Goal: Information Seeking & Learning: Learn about a topic

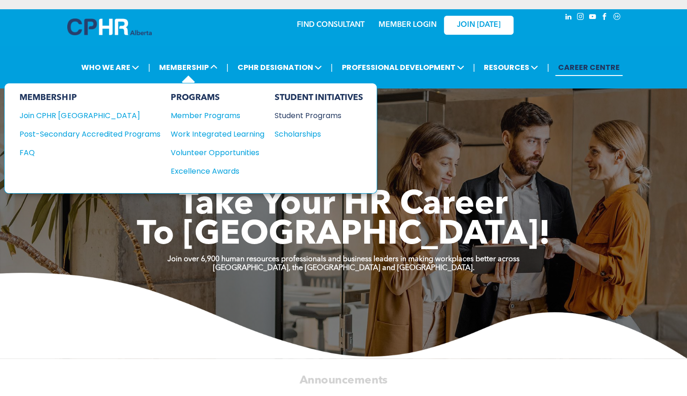
click at [293, 114] on div "Student Programs" at bounding box center [314, 116] width 80 height 12
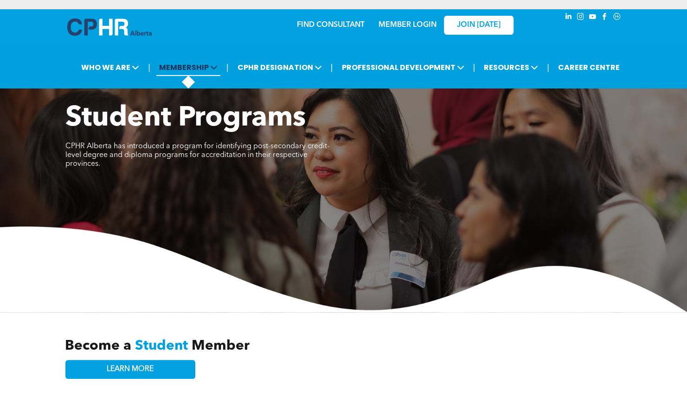
click at [198, 75] on span "MEMBERSHIP" at bounding box center [188, 67] width 64 height 17
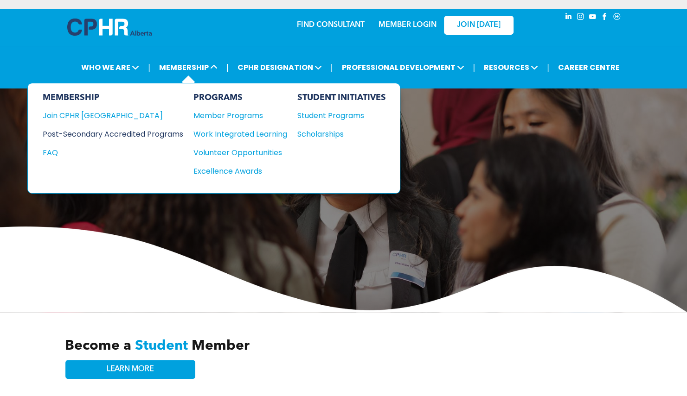
click at [104, 135] on div "Post-Secondary Accredited Programs" at bounding box center [106, 134] width 127 height 12
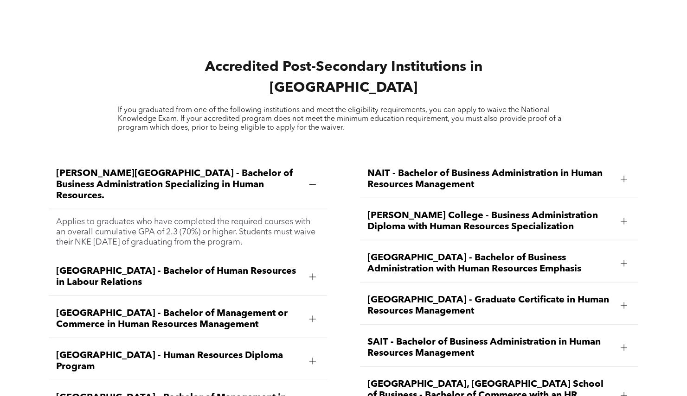
scroll to position [1195, 0]
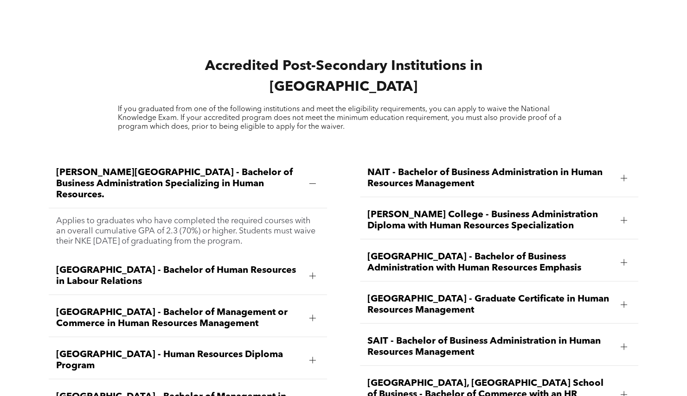
click at [312, 269] on div at bounding box center [313, 276] width 14 height 14
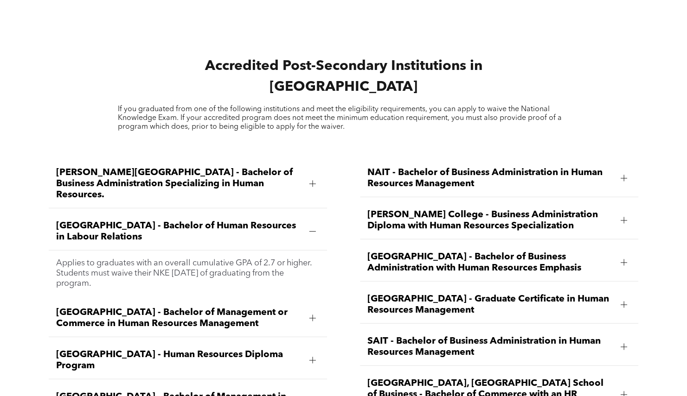
click at [313, 315] on div at bounding box center [312, 318] width 6 height 6
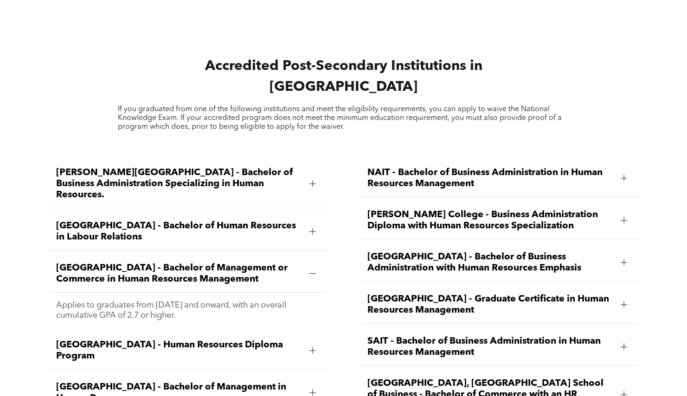
click at [302, 160] on div "Ambrose University - Bachelor of Business Administration Specializing in Human …" at bounding box center [188, 184] width 278 height 49
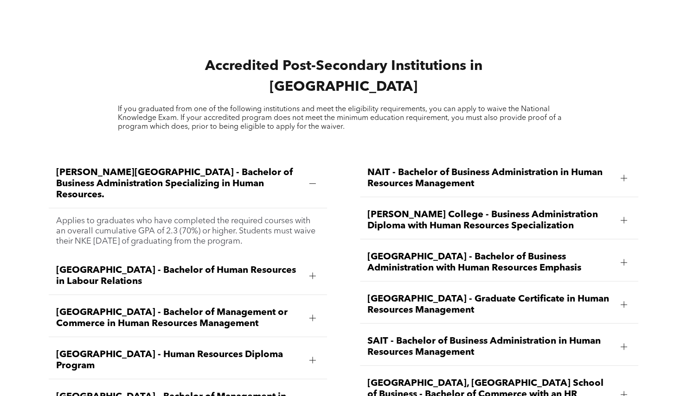
click at [84, 160] on div "Ambrose University - Bachelor of Business Administration Specializing in Human …" at bounding box center [188, 184] width 278 height 49
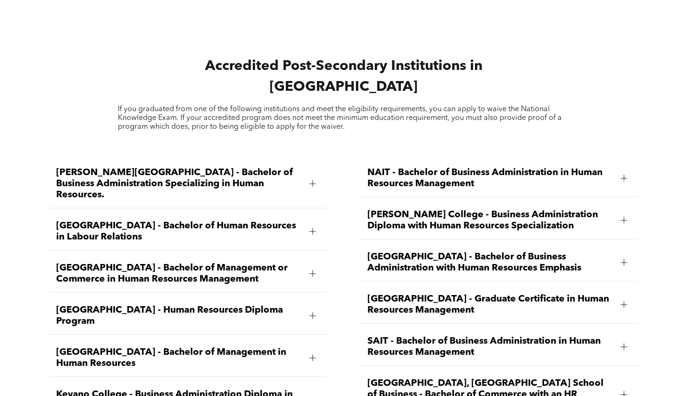
click at [75, 167] on span "Ambrose University - Bachelor of Business Administration Specializing in Human …" at bounding box center [179, 183] width 246 height 33
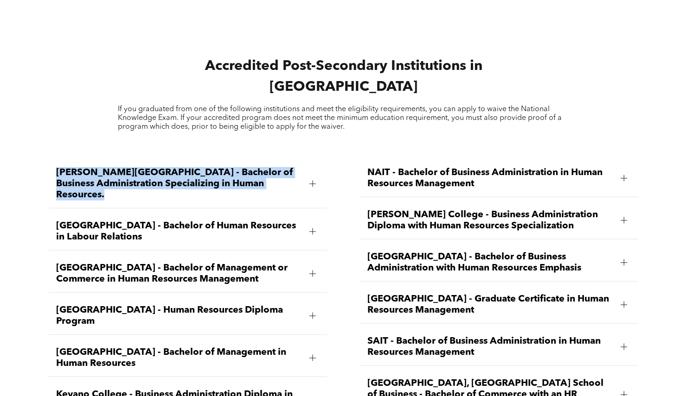
click at [75, 167] on span "Ambrose University - Bachelor of Business Administration Specializing in Human …" at bounding box center [179, 183] width 246 height 33
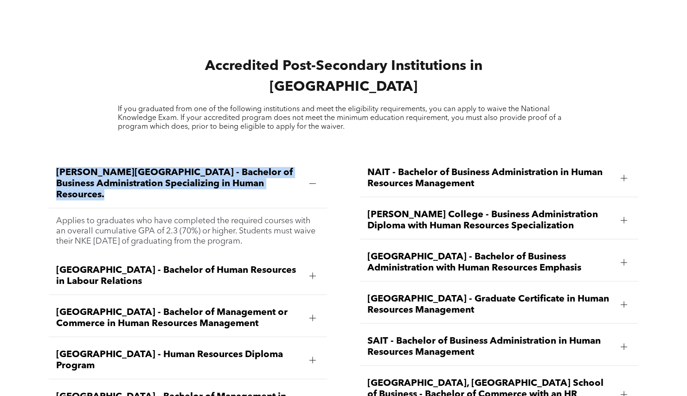
copy span "Ambrose University - Bachelor of Business Administration Specializing in Human …"
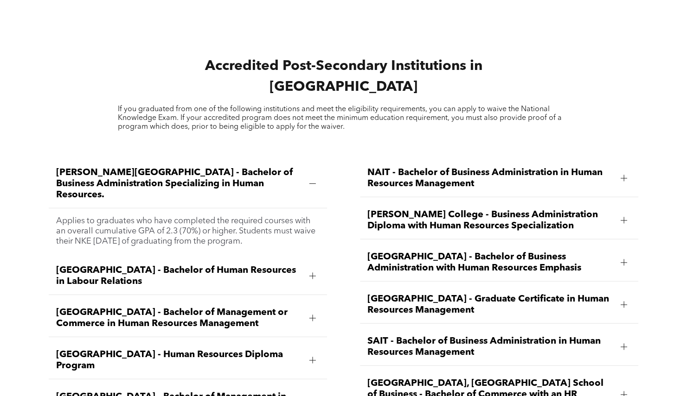
click at [151, 350] on span "Bow Valley College - Human Resources Diploma Program" at bounding box center [179, 361] width 246 height 22
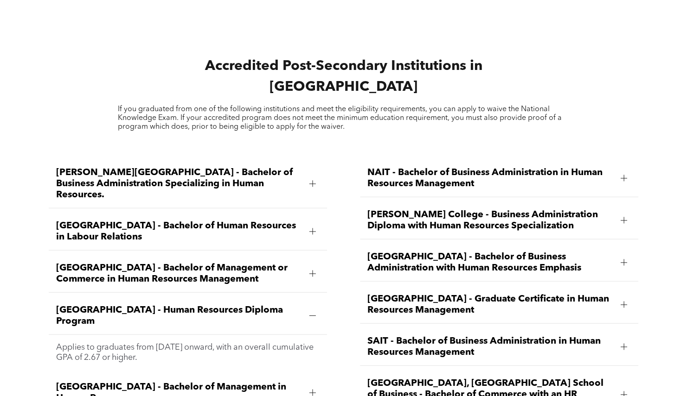
click at [78, 305] on span "Bow Valley College - Human Resources Diploma Program" at bounding box center [179, 316] width 246 height 22
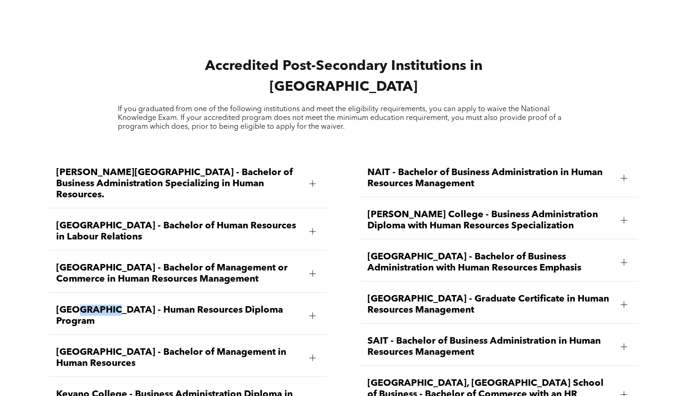
click at [78, 305] on span "Bow Valley College - Human Resources Diploma Program" at bounding box center [179, 316] width 246 height 22
copy span "Bow Valley College - Human Resources Diploma Program"
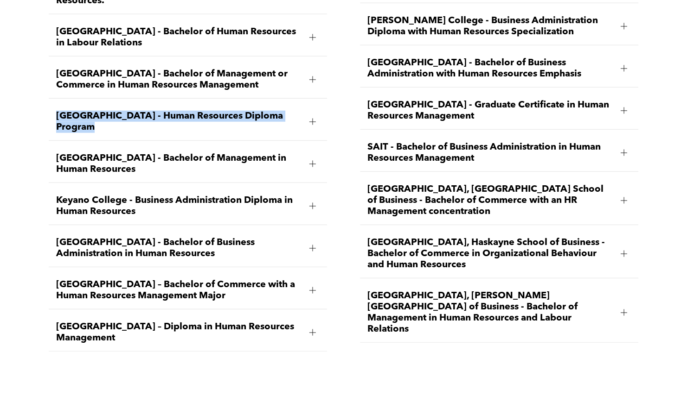
scroll to position [1393, 0]
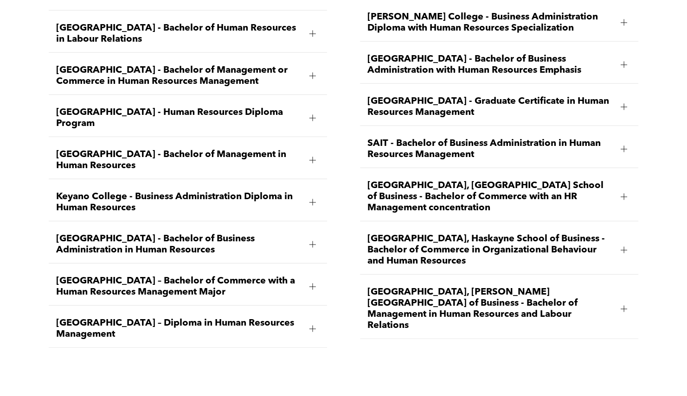
click at [113, 318] on span "MacEwan University – Diploma in Human Resources Management" at bounding box center [179, 329] width 246 height 22
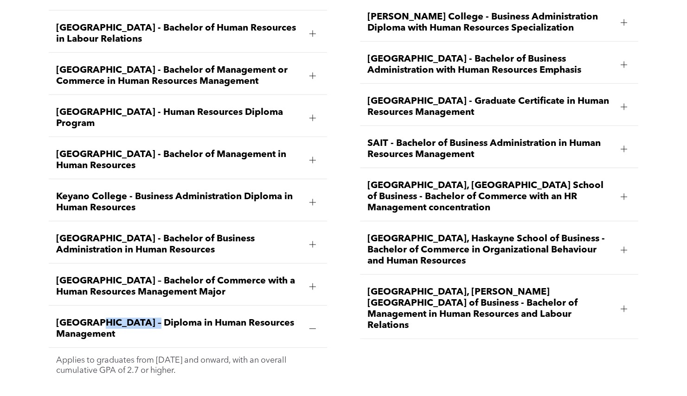
click at [113, 318] on span "MacEwan University – Diploma in Human Resources Management" at bounding box center [179, 329] width 246 height 22
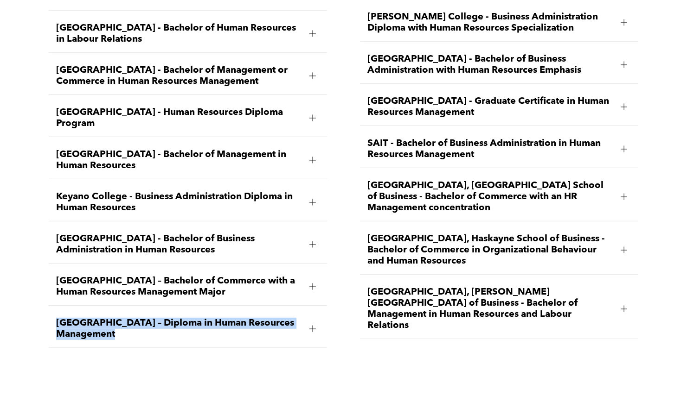
click at [113, 318] on span "MacEwan University – Diploma in Human Resources Management" at bounding box center [179, 329] width 246 height 22
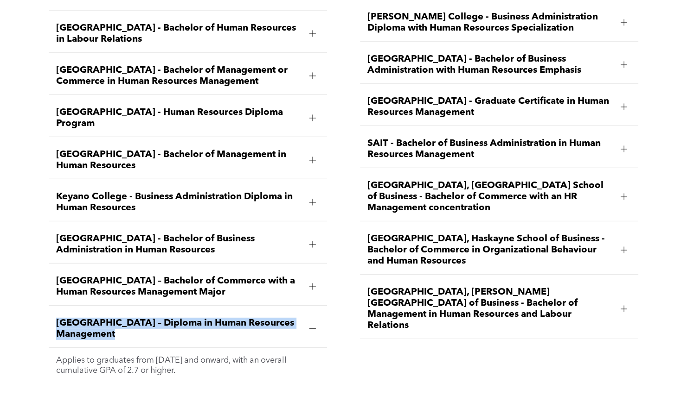
copy span "MacEwan University – Diploma in Human Resources Management"
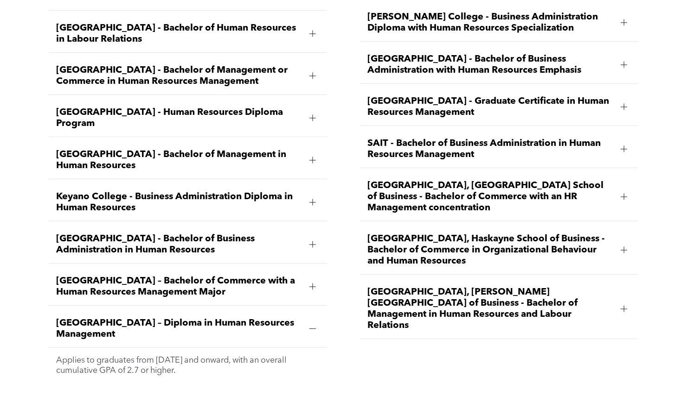
click at [502, 310] on div "NAIT - Bachelor of Business Administration in Human Resources Management Applie…" at bounding box center [498, 173] width 293 height 436
click at [148, 234] on span "Mount Royal University - Bachelor of Business Administration in Human Resources" at bounding box center [179, 245] width 246 height 22
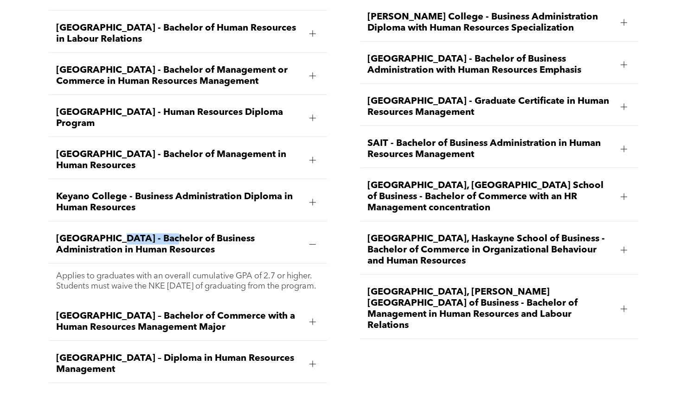
click at [148, 234] on span "Mount Royal University - Bachelor of Business Administration in Human Resources" at bounding box center [179, 245] width 246 height 22
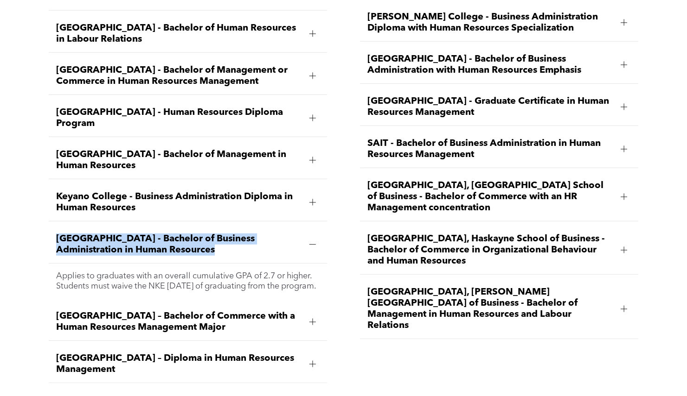
click at [148, 234] on span "Mount Royal University - Bachelor of Business Administration in Human Resources" at bounding box center [179, 245] width 246 height 22
copy span "Mount Royal University - Bachelor of Business Administration in Human Resources"
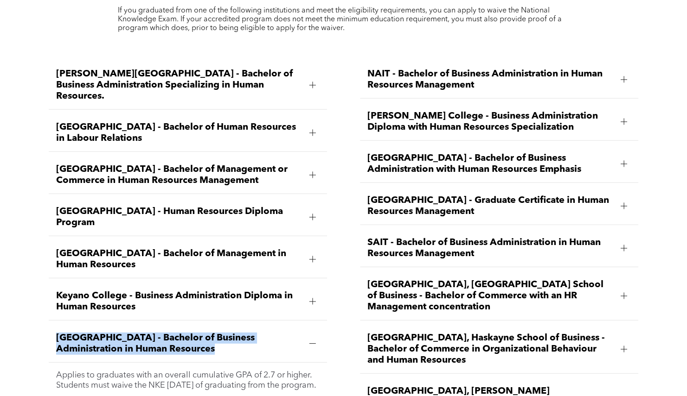
scroll to position [1292, 0]
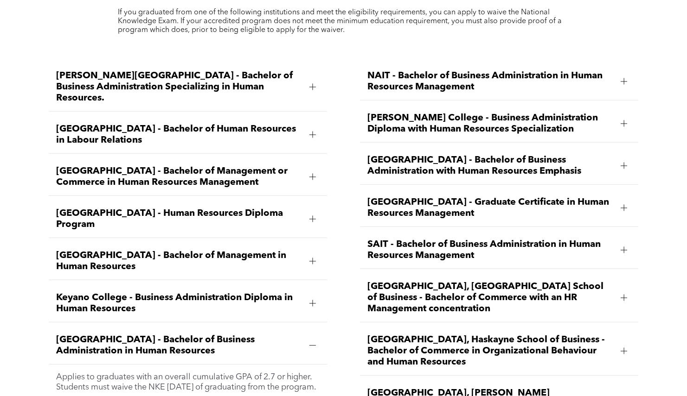
click at [508, 113] on span "Norquest College - Business Administration Diploma with Human Resources Special…" at bounding box center [490, 124] width 246 height 22
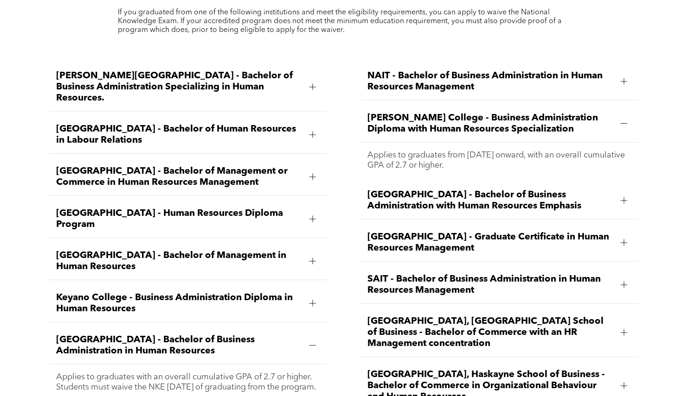
click at [508, 113] on span "Norquest College - Business Administration Diploma with Human Resources Special…" at bounding box center [490, 124] width 246 height 22
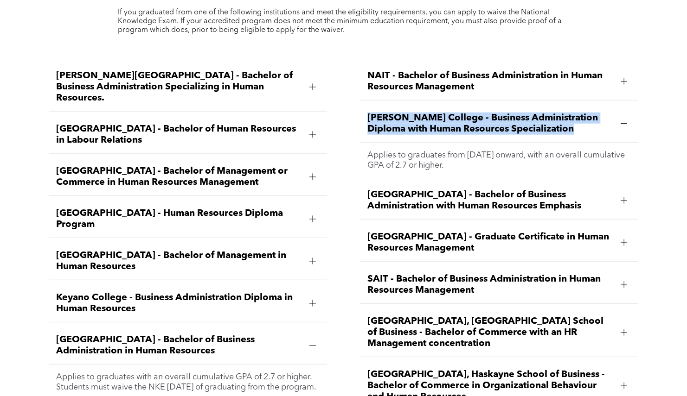
click at [508, 113] on span "Norquest College - Business Administration Diploma with Human Resources Special…" at bounding box center [490, 124] width 246 height 22
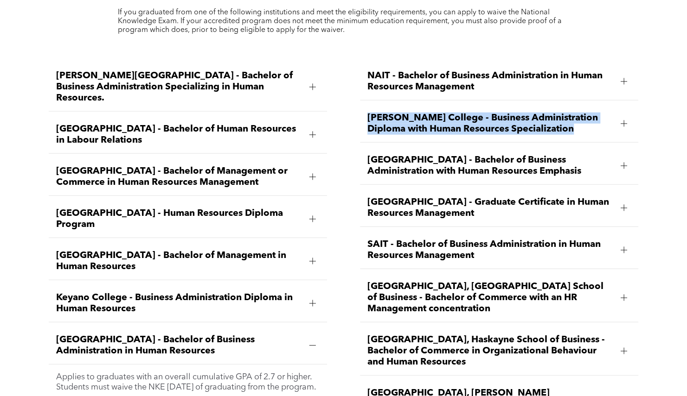
copy span "Norquest College - Business Administration Diploma with Human Resources Special…"
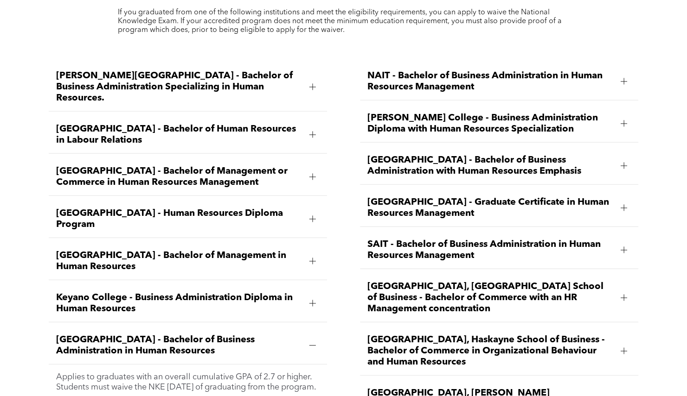
click at [468, 281] on span "University of Alberta, Alberta School of Business - Bachelor of Commerce with a…" at bounding box center [490, 297] width 246 height 33
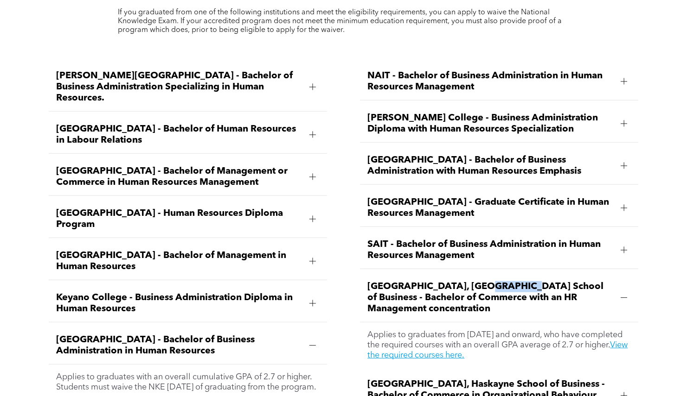
click at [468, 281] on span "University of Alberta, Alberta School of Business - Bachelor of Commerce with a…" at bounding box center [490, 297] width 246 height 33
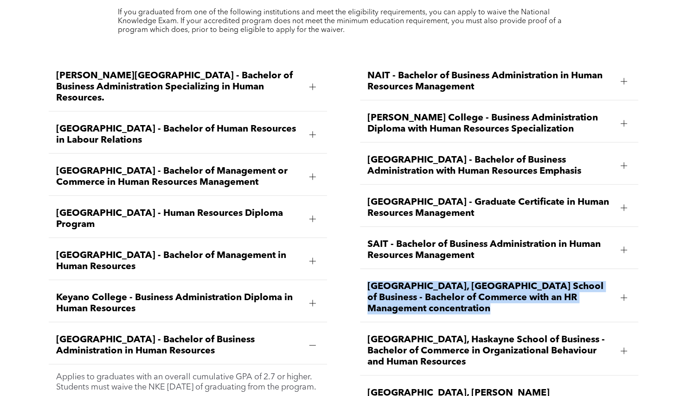
click at [468, 281] on span "University of Alberta, Alberta School of Business - Bachelor of Commerce with a…" at bounding box center [490, 297] width 246 height 33
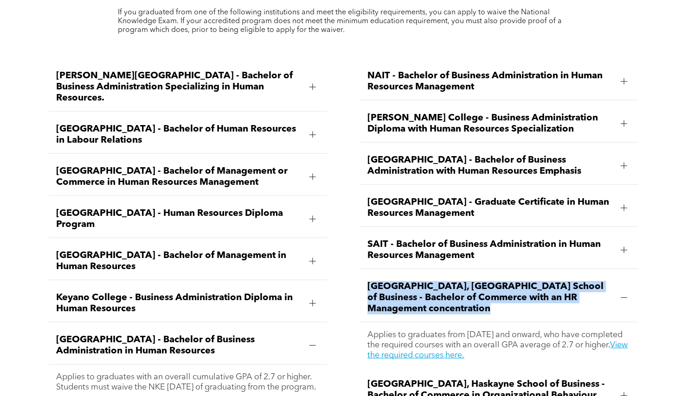
copy span "University of Alberta, Alberta School of Business - Bachelor of Commerce with a…"
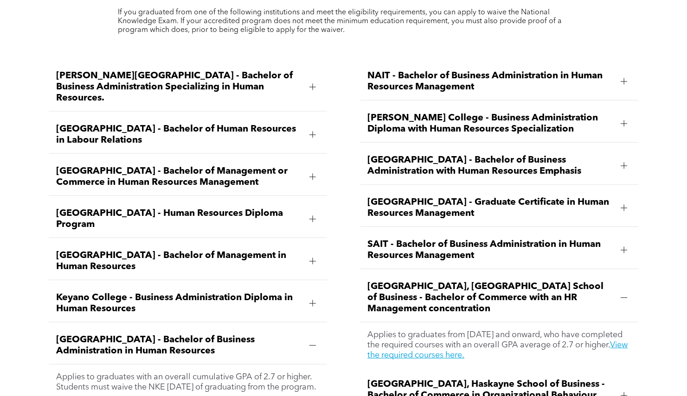
click at [450, 155] on span "Northwestern Polytechnic - Bachelor of Business Administration with Human Resou…" at bounding box center [490, 166] width 246 height 22
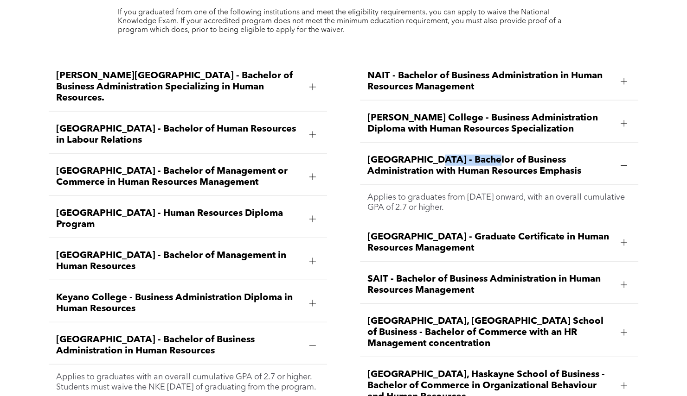
click at [450, 155] on span "Northwestern Polytechnic - Bachelor of Business Administration with Human Resou…" at bounding box center [490, 166] width 246 height 22
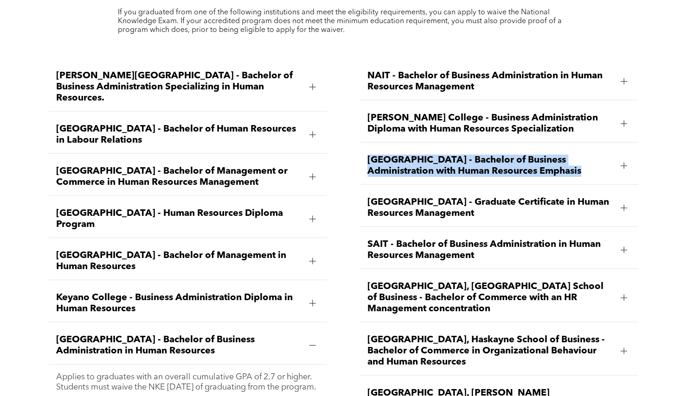
click at [450, 155] on span "Northwestern Polytechnic - Bachelor of Business Administration with Human Resou…" at bounding box center [490, 166] width 246 height 22
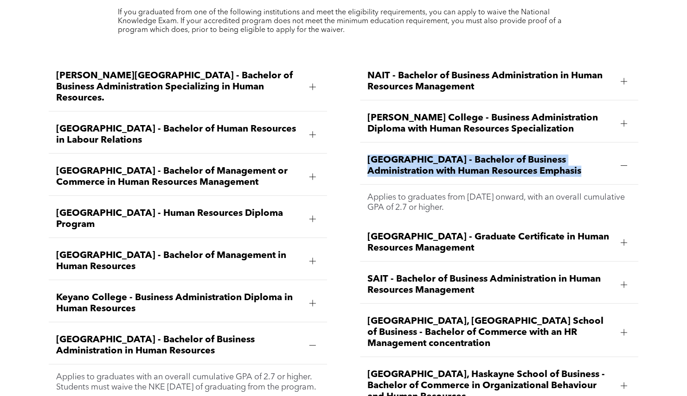
copy span "Northwestern Polytechnic - Bachelor of Business Administration with Human Resou…"
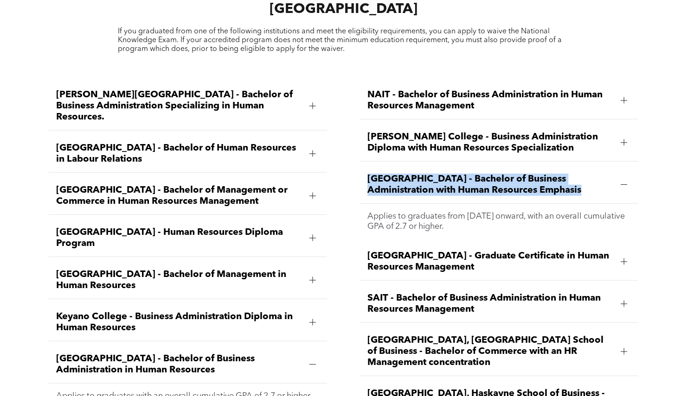
scroll to position [1284, 0]
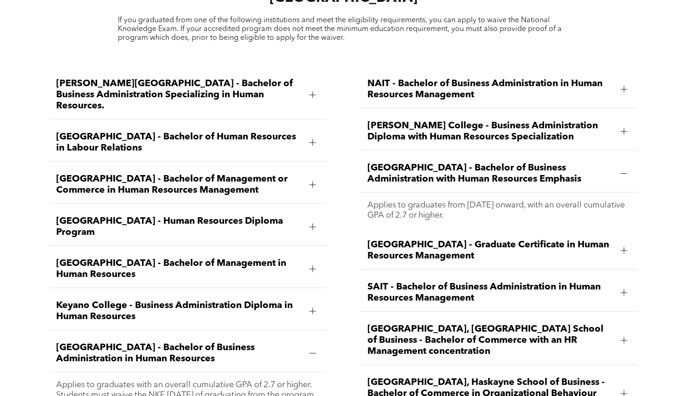
click at [436, 282] on span "SAIT - Bachelor of Business Administration in Human Resources Management" at bounding box center [490, 293] width 246 height 22
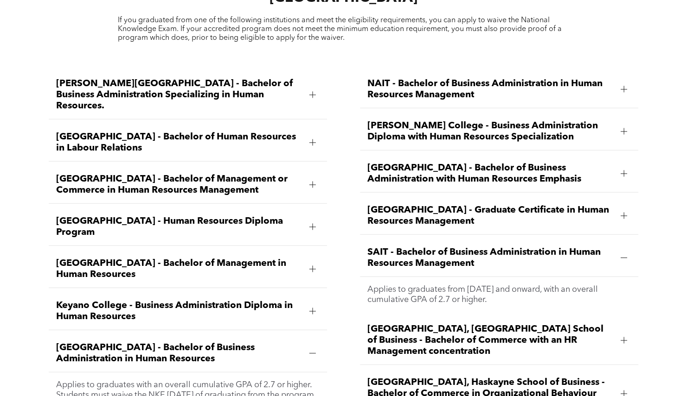
click at [436, 257] on div "SAIT - Bachelor of Business Administration in Human Resources Management" at bounding box center [499, 259] width 278 height 38
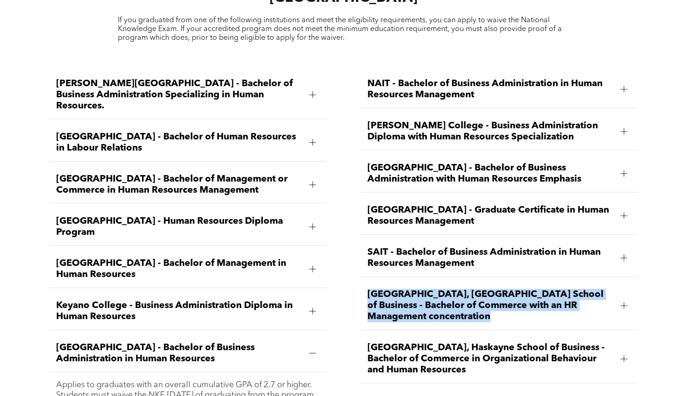
click at [436, 257] on ul "NAIT - Bachelor of Business Administration in Human Resources Management Applie…" at bounding box center [499, 259] width 278 height 377
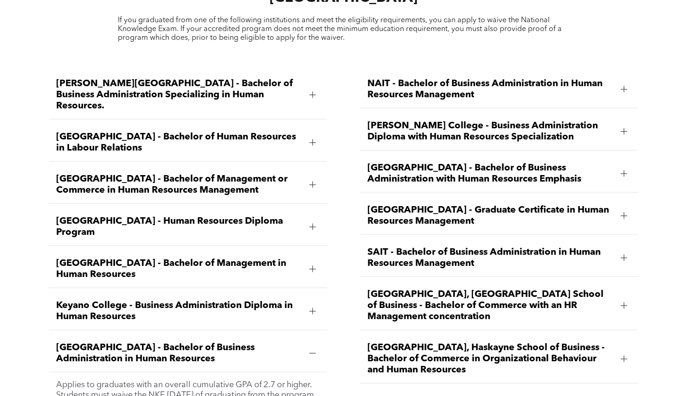
drag, startPoint x: 436, startPoint y: 257, endPoint x: 418, endPoint y: 217, distance: 43.6
click at [418, 240] on div "SAIT - Bachelor of Business Administration in Human Resources Management" at bounding box center [499, 259] width 278 height 38
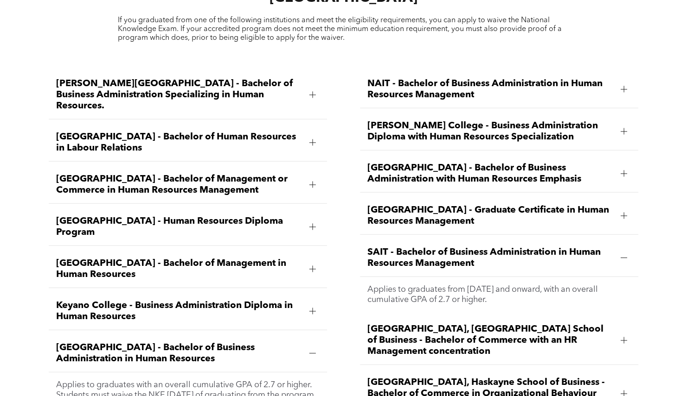
click at [418, 247] on span "SAIT - Bachelor of Business Administration in Human Resources Management" at bounding box center [490, 258] width 246 height 22
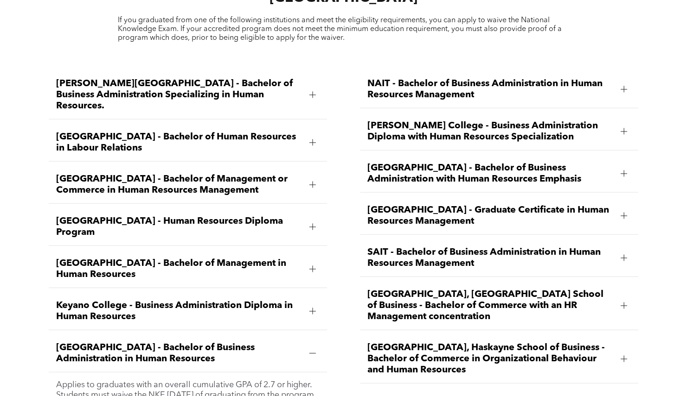
click at [418, 247] on span "SAIT - Bachelor of Business Administration in Human Resources Management" at bounding box center [490, 258] width 246 height 22
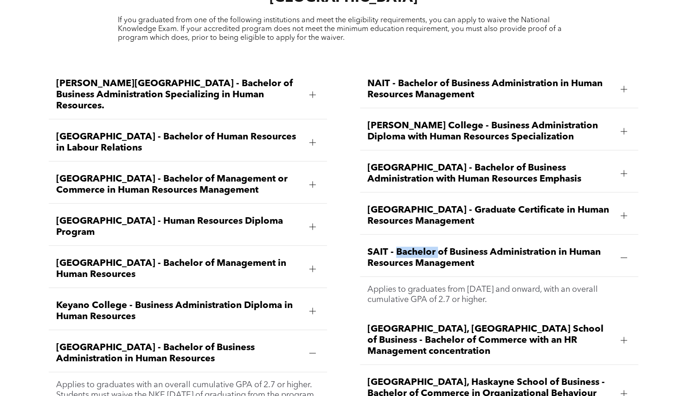
click at [418, 247] on span "SAIT - Bachelor of Business Administration in Human Resources Management" at bounding box center [490, 258] width 246 height 22
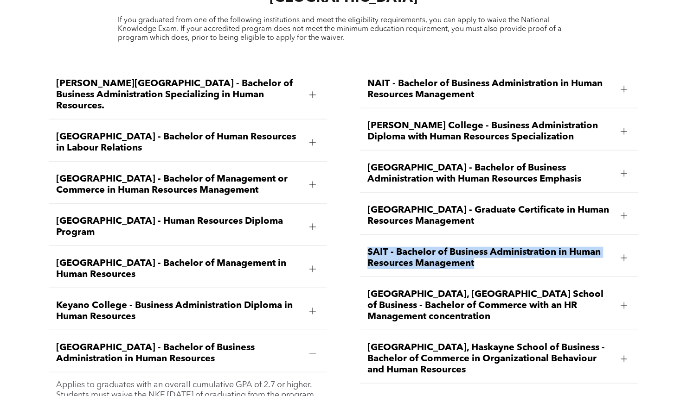
click at [418, 247] on span "SAIT - Bachelor of Business Administration in Human Resources Management" at bounding box center [490, 258] width 246 height 22
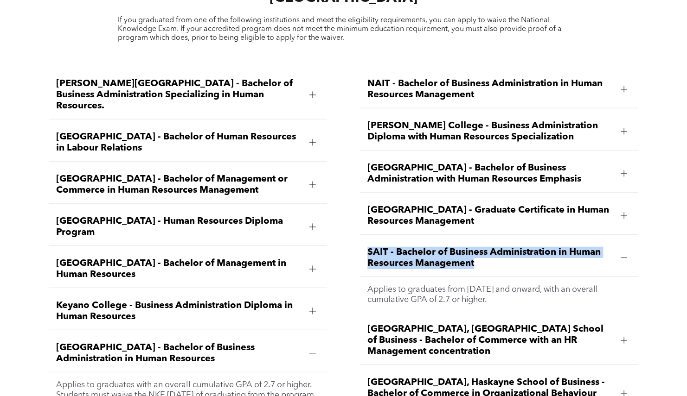
click at [418, 247] on span "SAIT - Bachelor of Business Administration in Human Resources Management" at bounding box center [490, 258] width 246 height 22
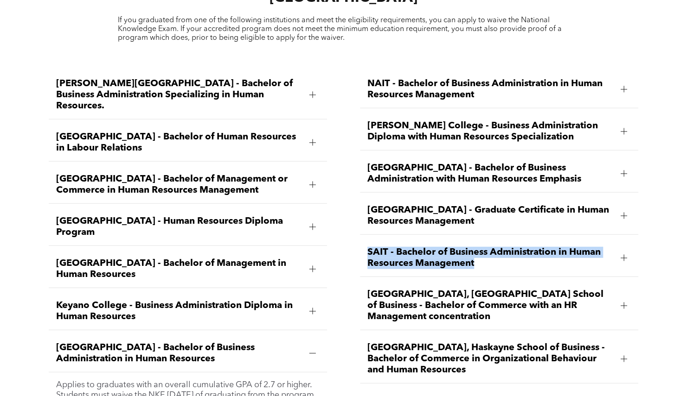
copy span "SAIT - Bachelor of Business Administration in Human Resources Management"
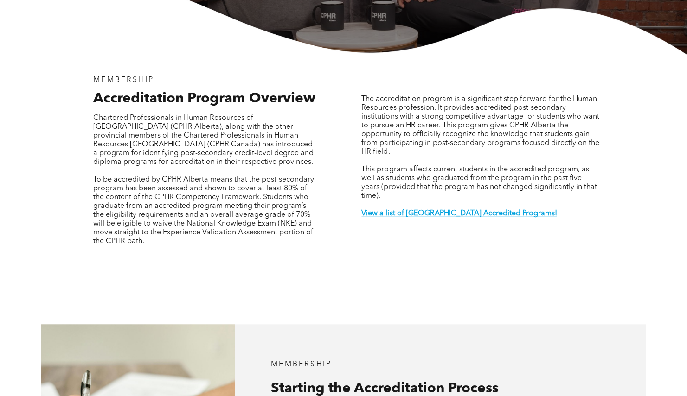
scroll to position [0, 0]
